Goal: Task Accomplishment & Management: Complete application form

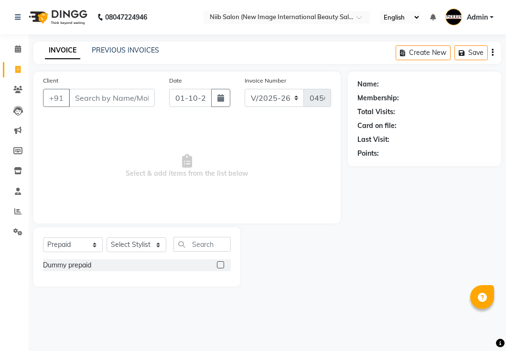
select select "5739"
select select "P"
click at [130, 98] on input "Client" at bounding box center [112, 98] width 86 height 18
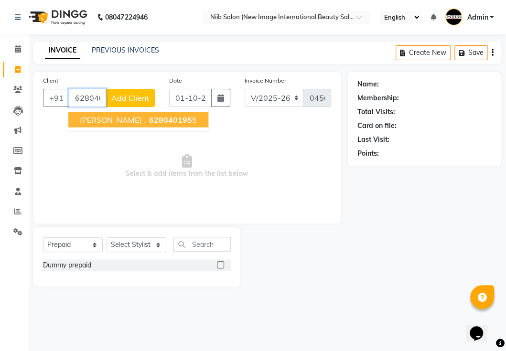
click at [157, 120] on span "628040195" at bounding box center [170, 120] width 43 height 10
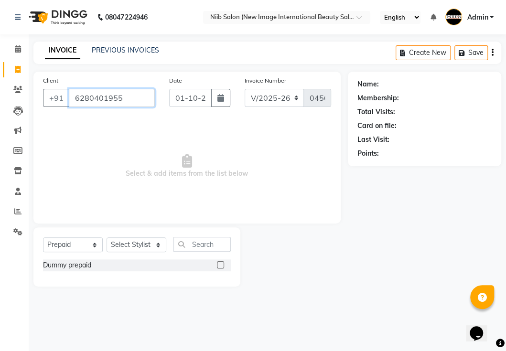
type input "6280401955"
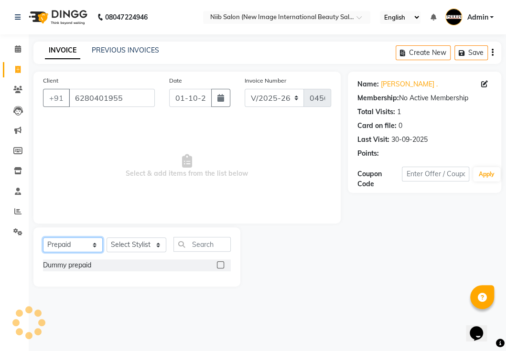
click at [77, 244] on select "Select Service Product Membership Package Voucher Prepaid Gift Card" at bounding box center [73, 245] width 60 height 15
select select "service"
click at [43, 238] on select "Select Service Product Membership Package Voucher Prepaid Gift Card" at bounding box center [73, 245] width 60 height 15
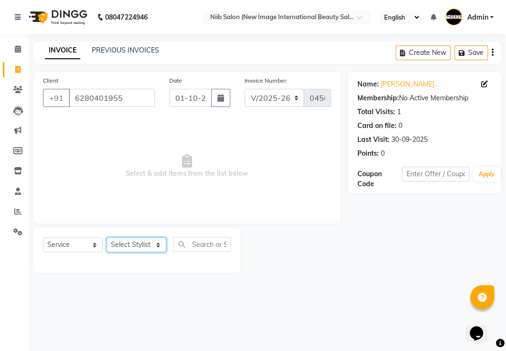
click at [130, 249] on select "Select Stylist [PERSON_NAME] HSP [PERSON_NAME] Jyoti academy [PERSON_NAME] panc…" at bounding box center [137, 245] width 60 height 15
select select "64322"
click at [107, 238] on select "Select Stylist [PERSON_NAME] HSP [PERSON_NAME] Jyoti academy [PERSON_NAME] panc…" at bounding box center [137, 245] width 60 height 15
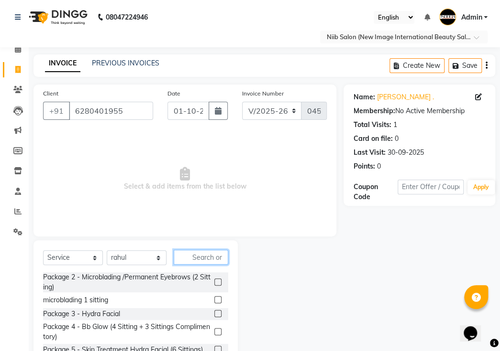
click at [206, 250] on input "text" at bounding box center [201, 257] width 55 height 15
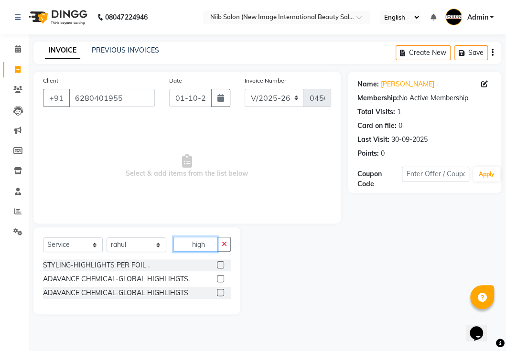
type input "high"
click at [221, 292] on label at bounding box center [220, 292] width 7 height 7
click at [221, 292] on input "checkbox" at bounding box center [220, 293] width 6 height 6
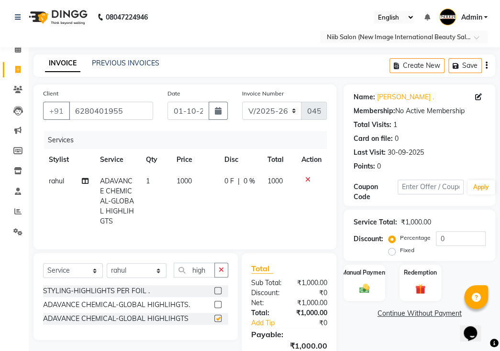
checkbox input "false"
click at [217, 301] on label at bounding box center [217, 304] width 7 height 7
click at [217, 302] on input "checkbox" at bounding box center [217, 305] width 6 height 6
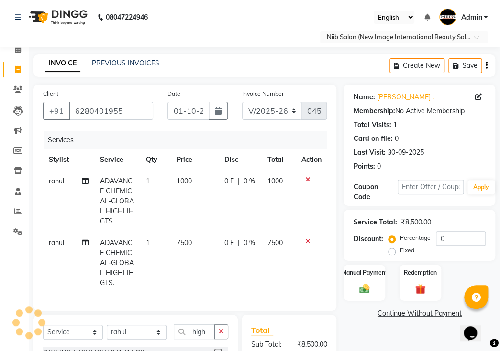
checkbox input "false"
click at [306, 176] on icon at bounding box center [307, 179] width 5 height 7
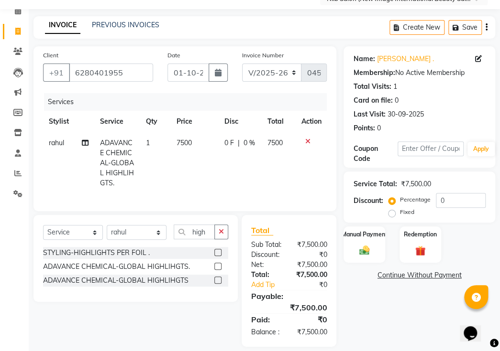
scroll to position [62, 0]
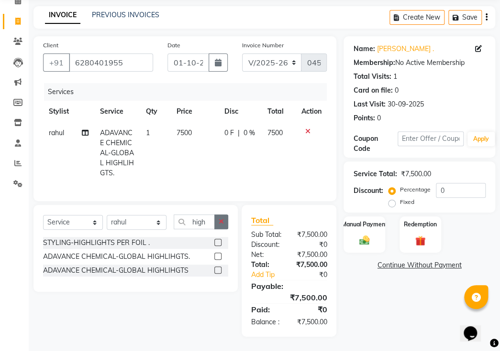
click at [219, 219] on icon "button" at bounding box center [221, 222] width 5 height 7
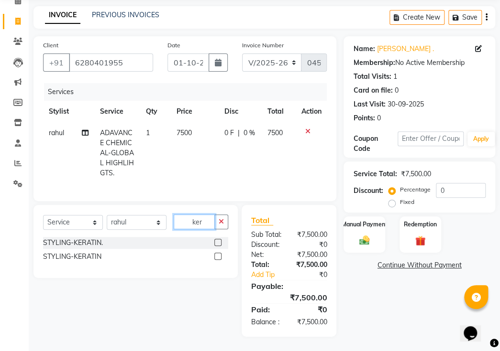
type input "ker"
click at [219, 253] on label at bounding box center [217, 256] width 7 height 7
click at [219, 254] on input "checkbox" at bounding box center [217, 257] width 6 height 6
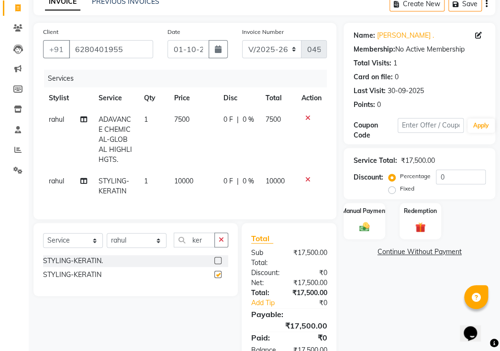
checkbox input "false"
click at [223, 238] on button "button" at bounding box center [221, 240] width 14 height 15
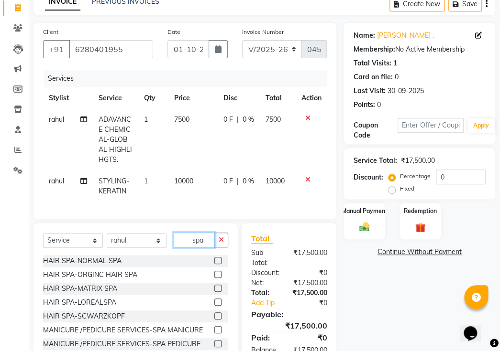
type input "spa"
click at [214, 285] on label at bounding box center [217, 288] width 7 height 7
click at [214, 286] on input "checkbox" at bounding box center [217, 289] width 6 height 6
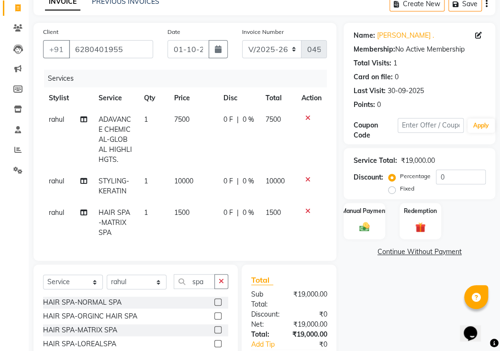
click at [214, 327] on label at bounding box center [217, 330] width 7 height 7
click at [214, 328] on input "checkbox" at bounding box center [217, 331] width 6 height 6
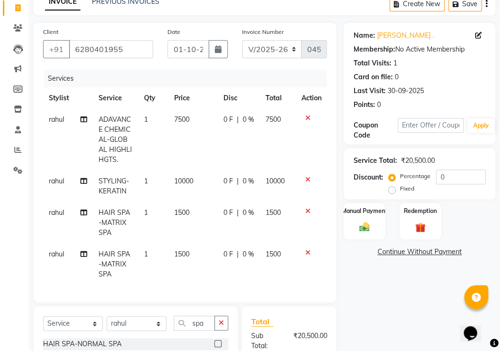
checkbox input "false"
click at [365, 221] on img at bounding box center [363, 227] width 17 height 12
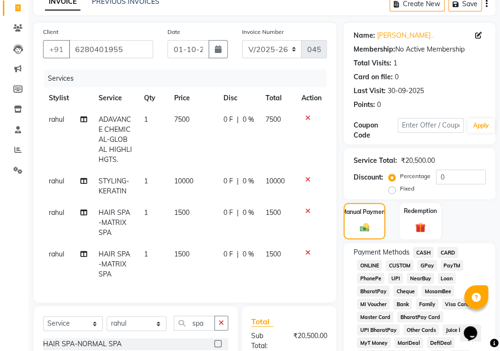
click at [399, 185] on label "Fixed" at bounding box center [406, 189] width 14 height 9
click at [392, 186] on input "Fixed" at bounding box center [393, 189] width 7 height 7
radio input "true"
click at [459, 170] on input "0" at bounding box center [461, 177] width 50 height 15
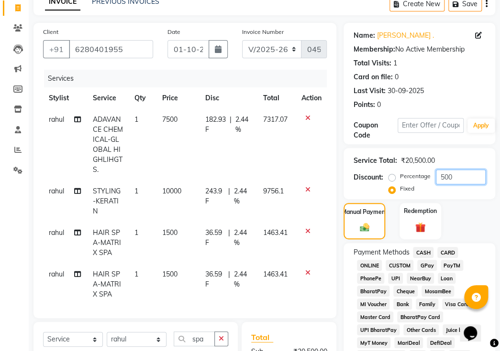
type input "500"
click at [426, 260] on span "GPay" at bounding box center [427, 265] width 20 height 11
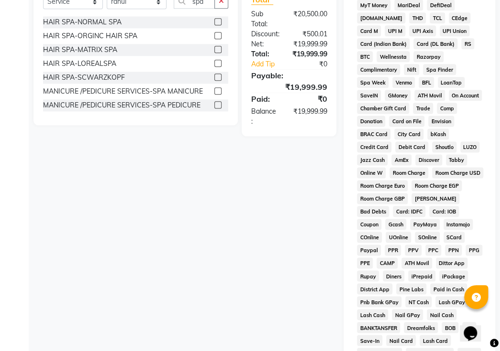
scroll to position [520, 0]
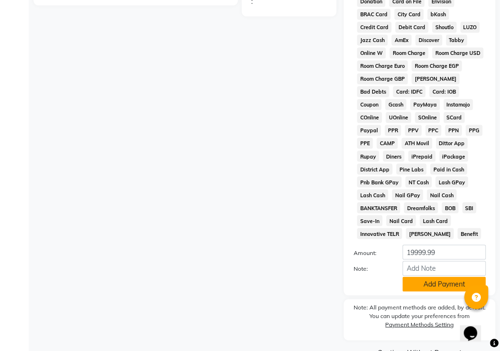
click at [425, 277] on button "Add Payment" at bounding box center [443, 284] width 83 height 15
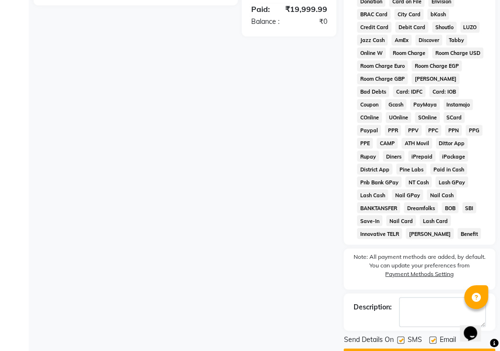
drag, startPoint x: 401, startPoint y: 319, endPoint x: 408, endPoint y: 322, distance: 8.4
click at [400, 337] on label at bounding box center [400, 340] width 7 height 7
click at [400, 338] on input "checkbox" at bounding box center [400, 341] width 6 height 6
checkbox input "false"
click at [432, 337] on label at bounding box center [432, 340] width 7 height 7
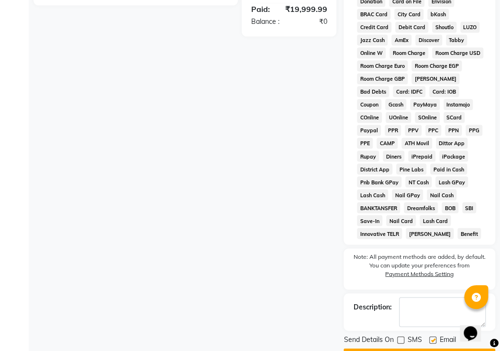
click at [432, 338] on input "checkbox" at bounding box center [432, 341] width 6 height 6
checkbox input "false"
click at [421, 349] on button "Checkout" at bounding box center [419, 356] width 152 height 15
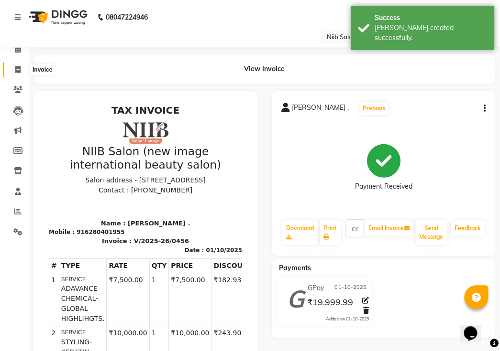
click at [21, 69] on span at bounding box center [18, 70] width 17 height 11
select select "service"
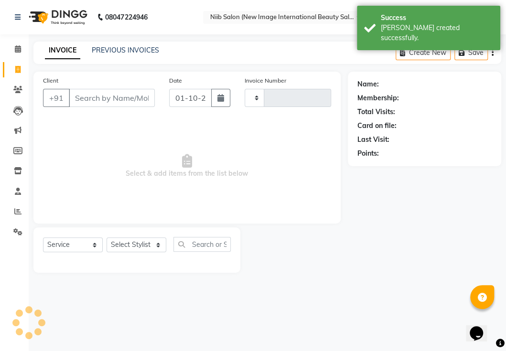
type input "0457"
select select "5739"
select select "P"
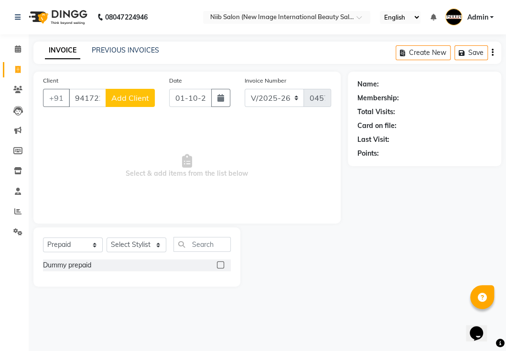
type input "9417225293"
click at [114, 94] on span "Add Client" at bounding box center [130, 98] width 38 height 10
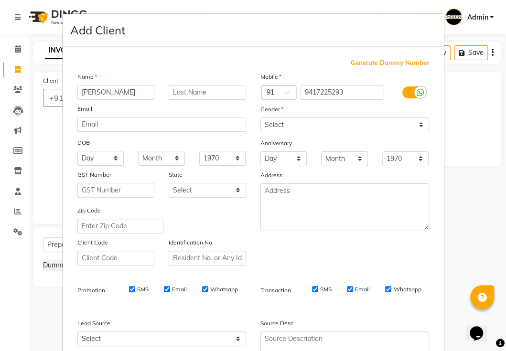
type input "[PERSON_NAME]"
click at [194, 94] on input "text" at bounding box center [207, 92] width 77 height 15
type input "."
click at [314, 131] on select "Select [DEMOGRAPHIC_DATA] [DEMOGRAPHIC_DATA] Other Prefer Not To Say" at bounding box center [345, 125] width 169 height 15
select select "[DEMOGRAPHIC_DATA]"
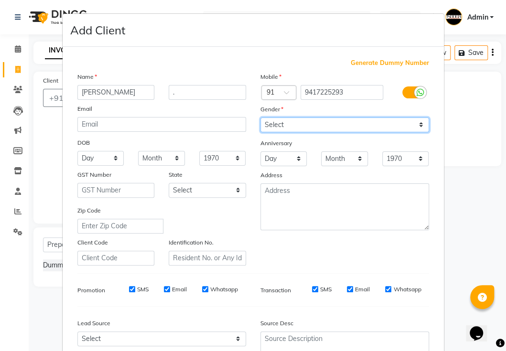
click at [261, 118] on select "Select [DEMOGRAPHIC_DATA] [DEMOGRAPHIC_DATA] Other Prefer Not To Say" at bounding box center [345, 125] width 169 height 15
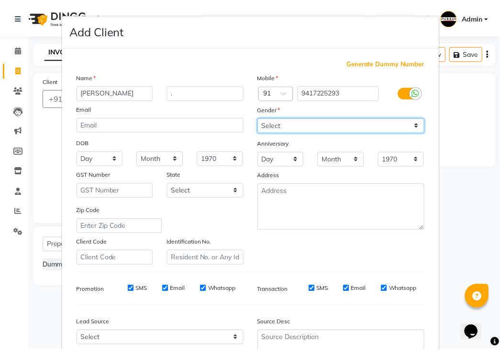
scroll to position [91, 0]
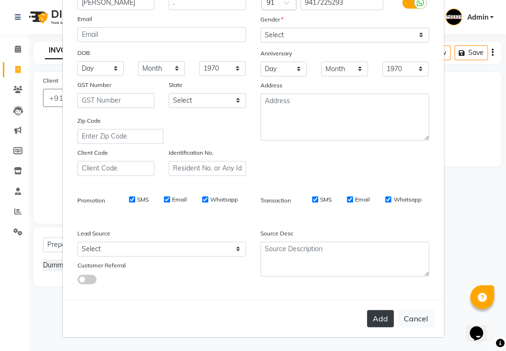
click at [374, 316] on button "Add" at bounding box center [380, 318] width 27 height 17
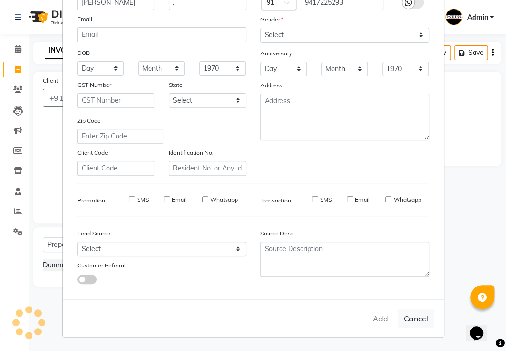
select select
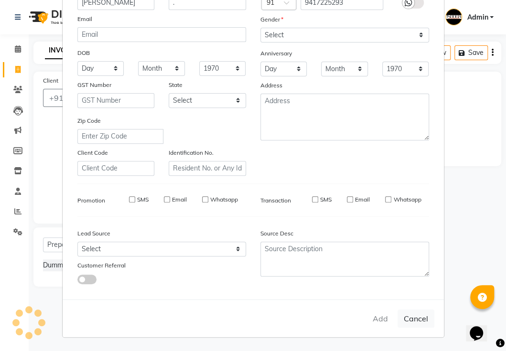
select select
checkbox input "false"
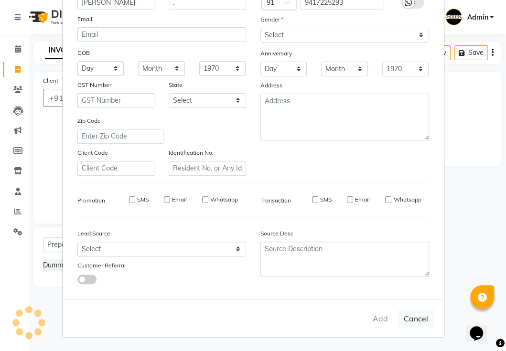
checkbox input "false"
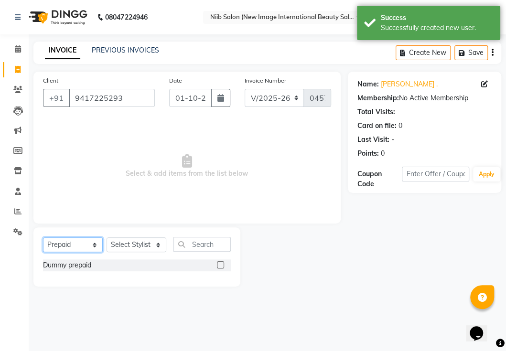
click at [78, 247] on select "Select Service Product Membership Package Voucher Prepaid Gift Card" at bounding box center [73, 245] width 60 height 15
select select "service"
click at [43, 238] on select "Select Service Product Membership Package Voucher Prepaid Gift Card" at bounding box center [73, 245] width 60 height 15
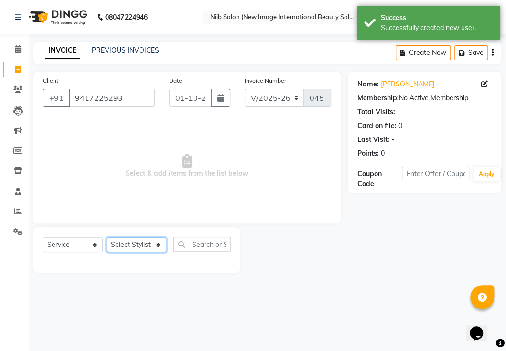
click at [117, 243] on select "Select Stylist [PERSON_NAME] HSP [PERSON_NAME] Jyoti academy [PERSON_NAME] panc…" at bounding box center [137, 245] width 60 height 15
select select "59948"
click at [107, 238] on select "Select Stylist [PERSON_NAME] HSP [PERSON_NAME] Jyoti academy [PERSON_NAME] panc…" at bounding box center [137, 245] width 60 height 15
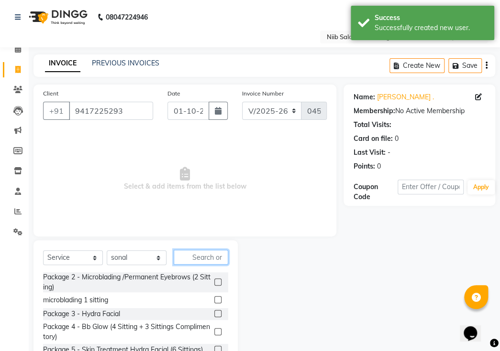
click at [206, 250] on input "text" at bounding box center [201, 257] width 55 height 15
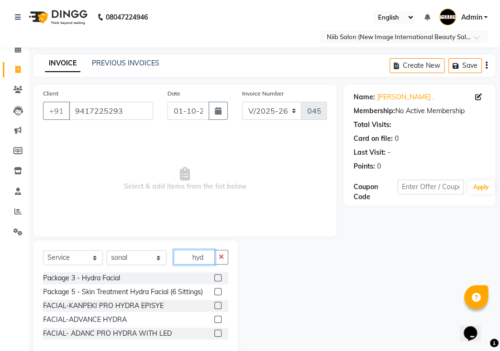
type input "hyd"
click at [216, 274] on label at bounding box center [217, 277] width 7 height 7
click at [216, 275] on input "checkbox" at bounding box center [217, 278] width 6 height 6
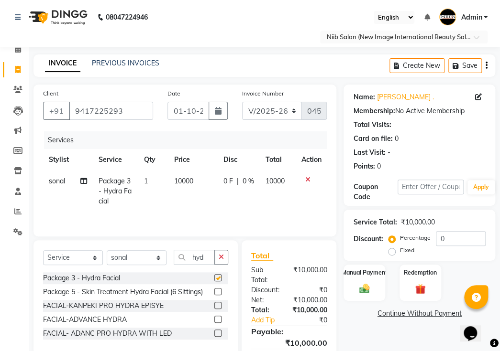
checkbox input "false"
click at [306, 176] on icon at bounding box center [307, 179] width 5 height 7
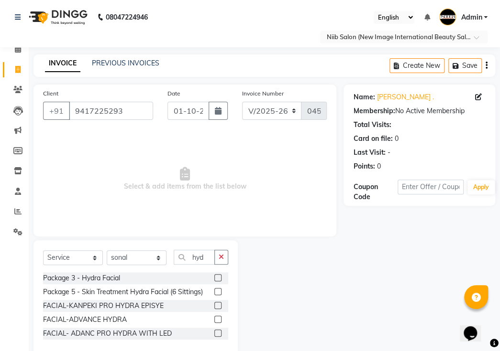
drag, startPoint x: 219, startPoint y: 317, endPoint x: 211, endPoint y: 324, distance: 10.8
click at [219, 330] on label at bounding box center [217, 333] width 7 height 7
click at [219, 331] on input "checkbox" at bounding box center [217, 334] width 6 height 6
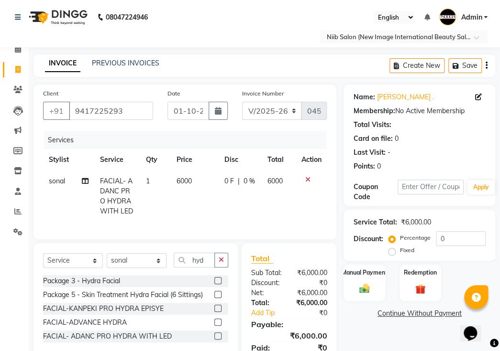
click at [219, 333] on label at bounding box center [217, 336] width 7 height 7
click at [219, 334] on input "checkbox" at bounding box center [217, 337] width 6 height 6
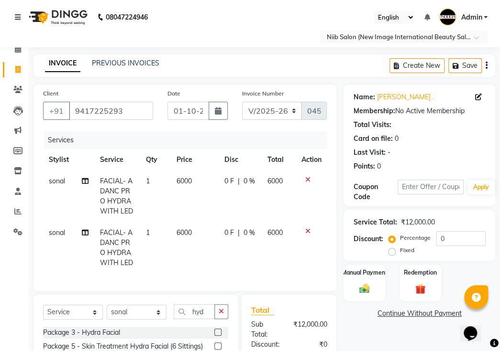
checkbox input "false"
click at [399, 246] on label "Fixed" at bounding box center [406, 250] width 14 height 9
click at [390, 247] on input "Fixed" at bounding box center [393, 250] width 7 height 7
radio input "true"
click at [464, 232] on input "0" at bounding box center [461, 238] width 50 height 15
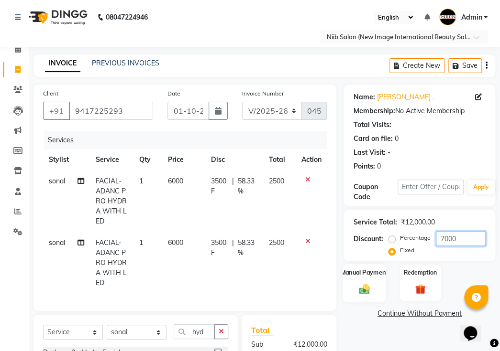
type input "7000"
click at [380, 276] on div "Manual Payment" at bounding box center [364, 283] width 43 height 38
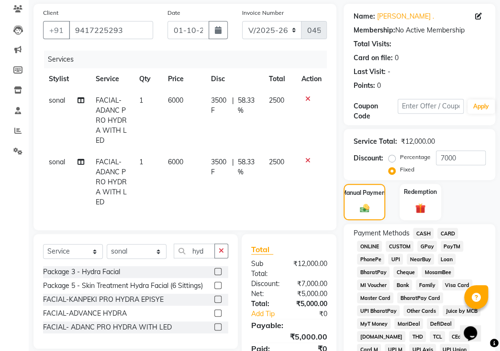
scroll to position [130, 0]
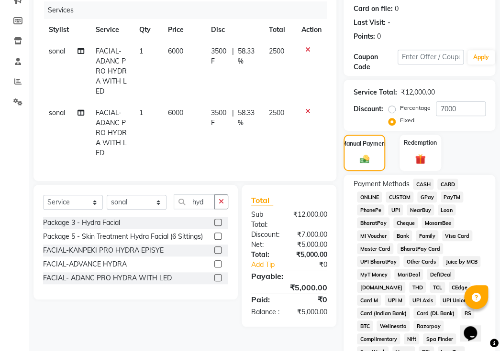
click at [427, 179] on span "CASH" at bounding box center [423, 184] width 21 height 11
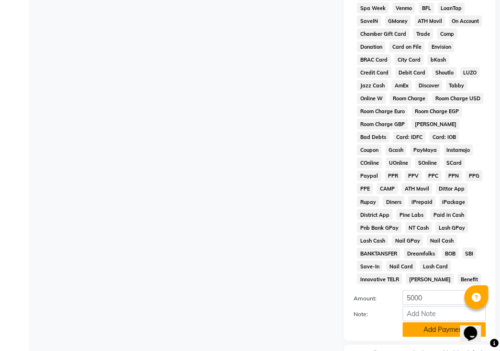
scroll to position [520, 0]
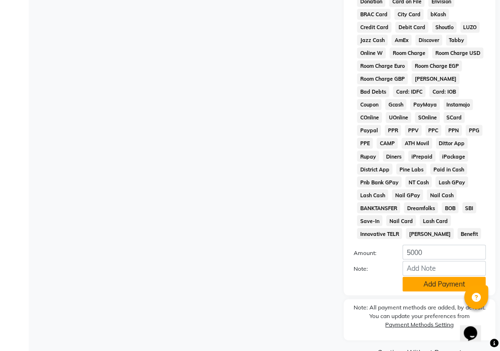
click at [417, 277] on button "Add Payment" at bounding box center [443, 284] width 83 height 15
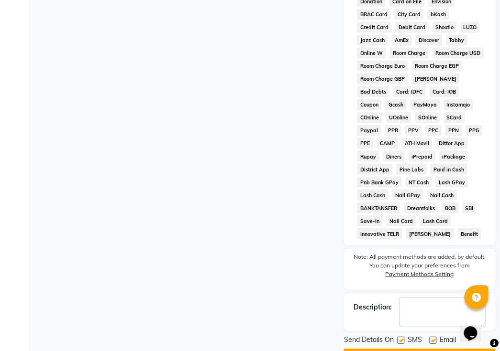
click at [400, 337] on label at bounding box center [400, 340] width 7 height 7
click at [400, 338] on input "checkbox" at bounding box center [400, 341] width 6 height 6
checkbox input "false"
click at [431, 337] on label at bounding box center [432, 340] width 7 height 7
click at [431, 338] on input "checkbox" at bounding box center [432, 341] width 6 height 6
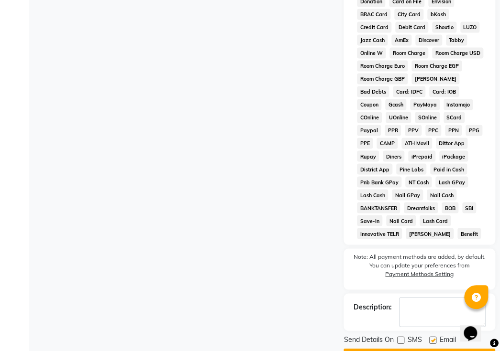
checkbox input "false"
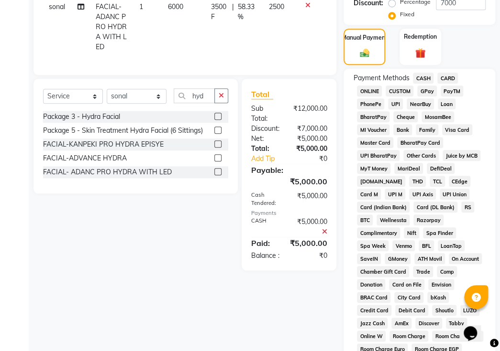
scroll to position [523, 0]
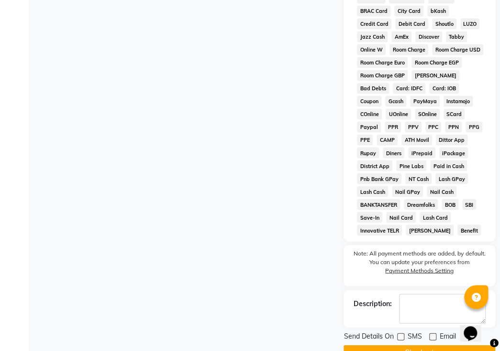
click at [404, 345] on button "Checkout" at bounding box center [419, 352] width 152 height 15
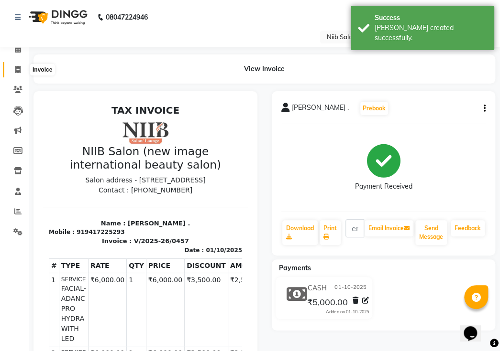
click at [24, 70] on span at bounding box center [18, 70] width 17 height 11
select select "service"
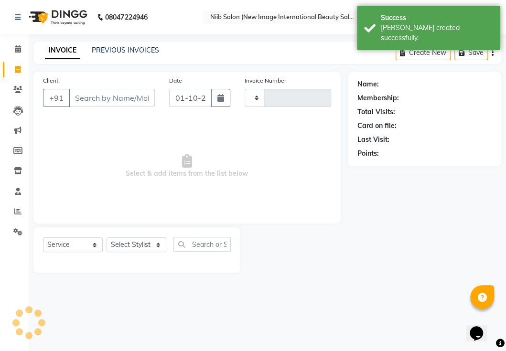
type input "0458"
select select "5739"
select select "P"
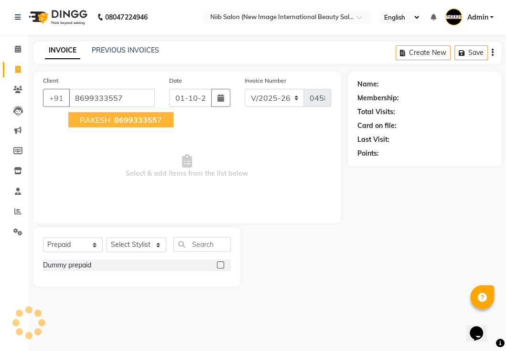
type input "8699333557"
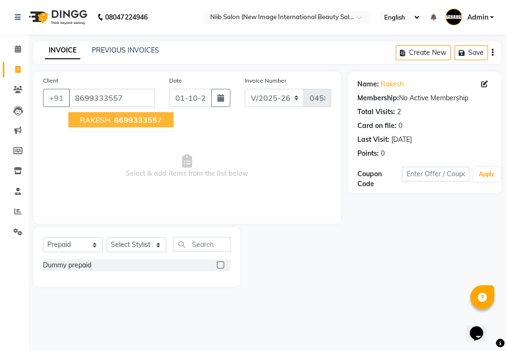
click at [86, 117] on span "RAKESH" at bounding box center [95, 120] width 31 height 10
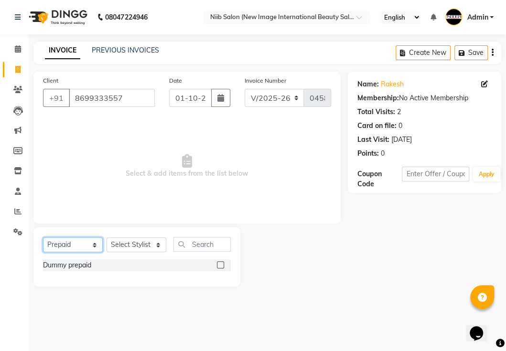
click at [88, 249] on select "Select Service Product Membership Package Voucher Prepaid Gift Card" at bounding box center [73, 245] width 60 height 15
select select "service"
click at [43, 238] on select "Select Service Product Membership Package Voucher Prepaid Gift Card" at bounding box center [73, 245] width 60 height 15
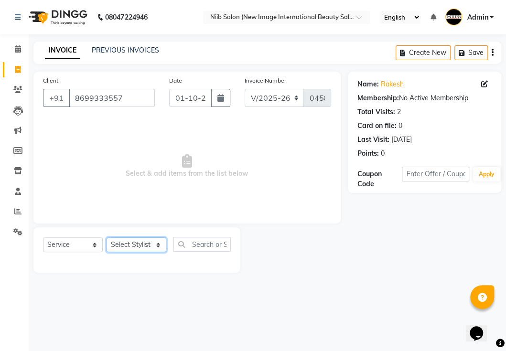
click at [121, 246] on select "Select Stylist [PERSON_NAME] HSP [PERSON_NAME] Jyoti academy [PERSON_NAME] panc…" at bounding box center [137, 245] width 60 height 15
select select "91946"
click at [107, 238] on select "Select Stylist [PERSON_NAME] HSP [PERSON_NAME] Jyoti academy [PERSON_NAME] panc…" at bounding box center [137, 245] width 60 height 15
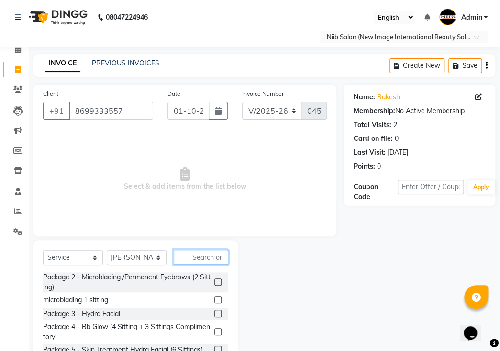
click at [210, 250] on input "text" at bounding box center [201, 257] width 55 height 15
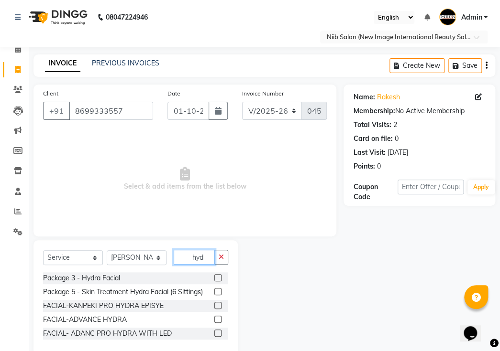
type input "hyd"
click at [219, 302] on label at bounding box center [217, 305] width 7 height 7
click at [219, 303] on input "checkbox" at bounding box center [217, 306] width 6 height 6
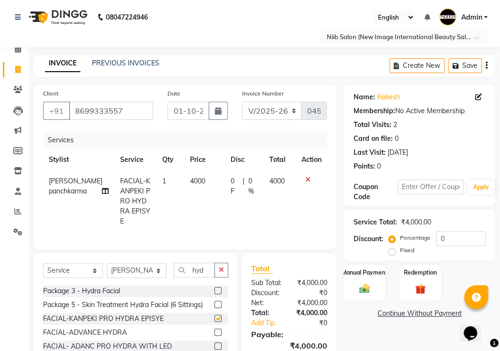
checkbox input "false"
drag, startPoint x: 392, startPoint y: 238, endPoint x: 401, endPoint y: 238, distance: 9.1
click at [399, 246] on label "Fixed" at bounding box center [406, 250] width 14 height 9
click at [393, 247] on input "Fixed" at bounding box center [393, 250] width 7 height 7
radio input "true"
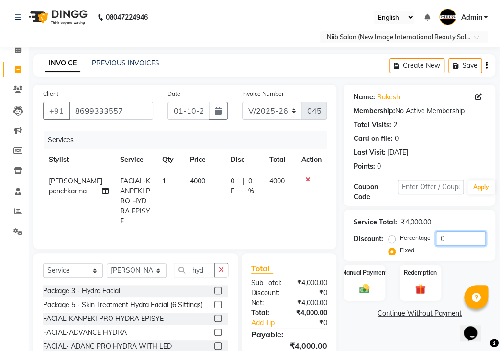
click at [448, 231] on input "0" at bounding box center [461, 238] width 50 height 15
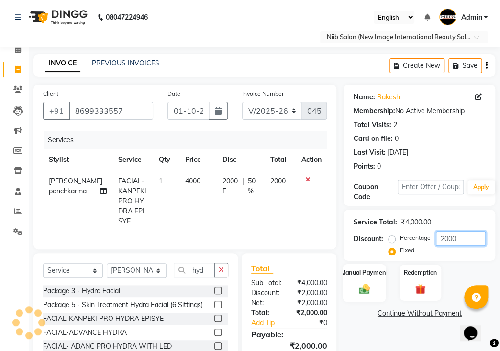
type input "2000"
click at [367, 283] on img at bounding box center [363, 289] width 17 height 12
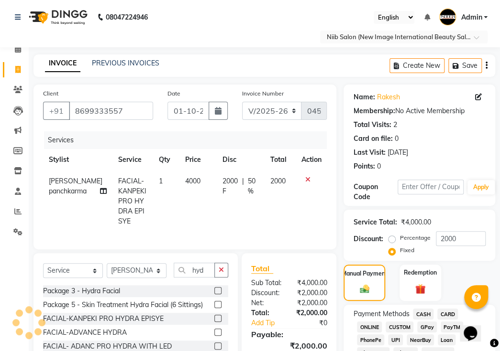
click at [431, 322] on span "GPay" at bounding box center [427, 327] width 20 height 11
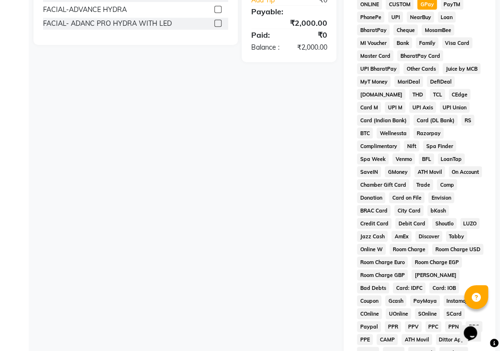
scroll to position [520, 0]
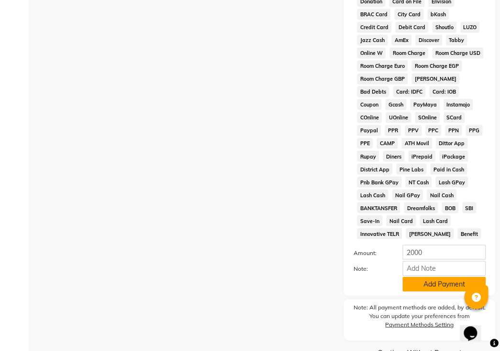
click at [441, 277] on button "Add Payment" at bounding box center [443, 284] width 83 height 15
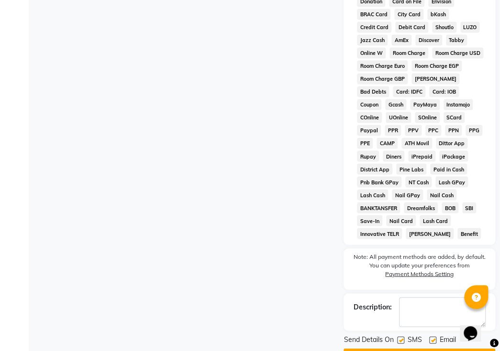
click at [401, 337] on label at bounding box center [400, 340] width 7 height 7
click at [401, 338] on input "checkbox" at bounding box center [400, 341] width 6 height 6
checkbox input "false"
click at [436, 335] on div "Email" at bounding box center [446, 341] width 34 height 12
click at [430, 337] on label at bounding box center [432, 340] width 7 height 7
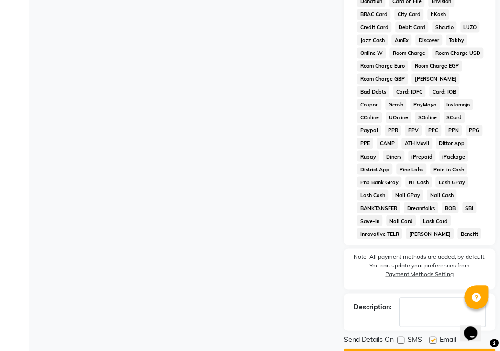
click at [430, 338] on input "checkbox" at bounding box center [432, 341] width 6 height 6
checkbox input "false"
click at [421, 349] on button "Checkout" at bounding box center [419, 356] width 152 height 15
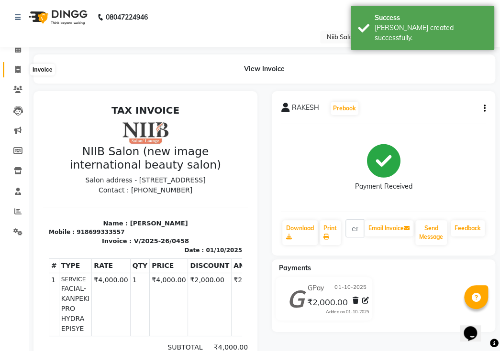
click at [16, 72] on icon at bounding box center [17, 69] width 5 height 7
select select "service"
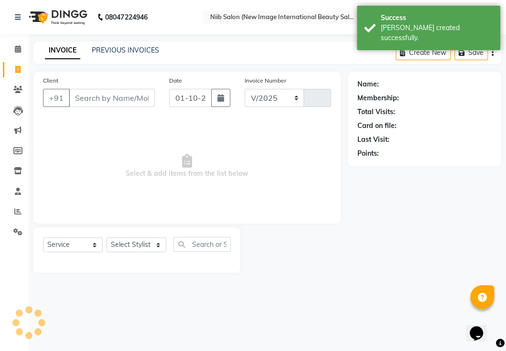
select select "5739"
type input "0459"
select select "P"
